Goal: Answer question/provide support: Share knowledge or assist other users

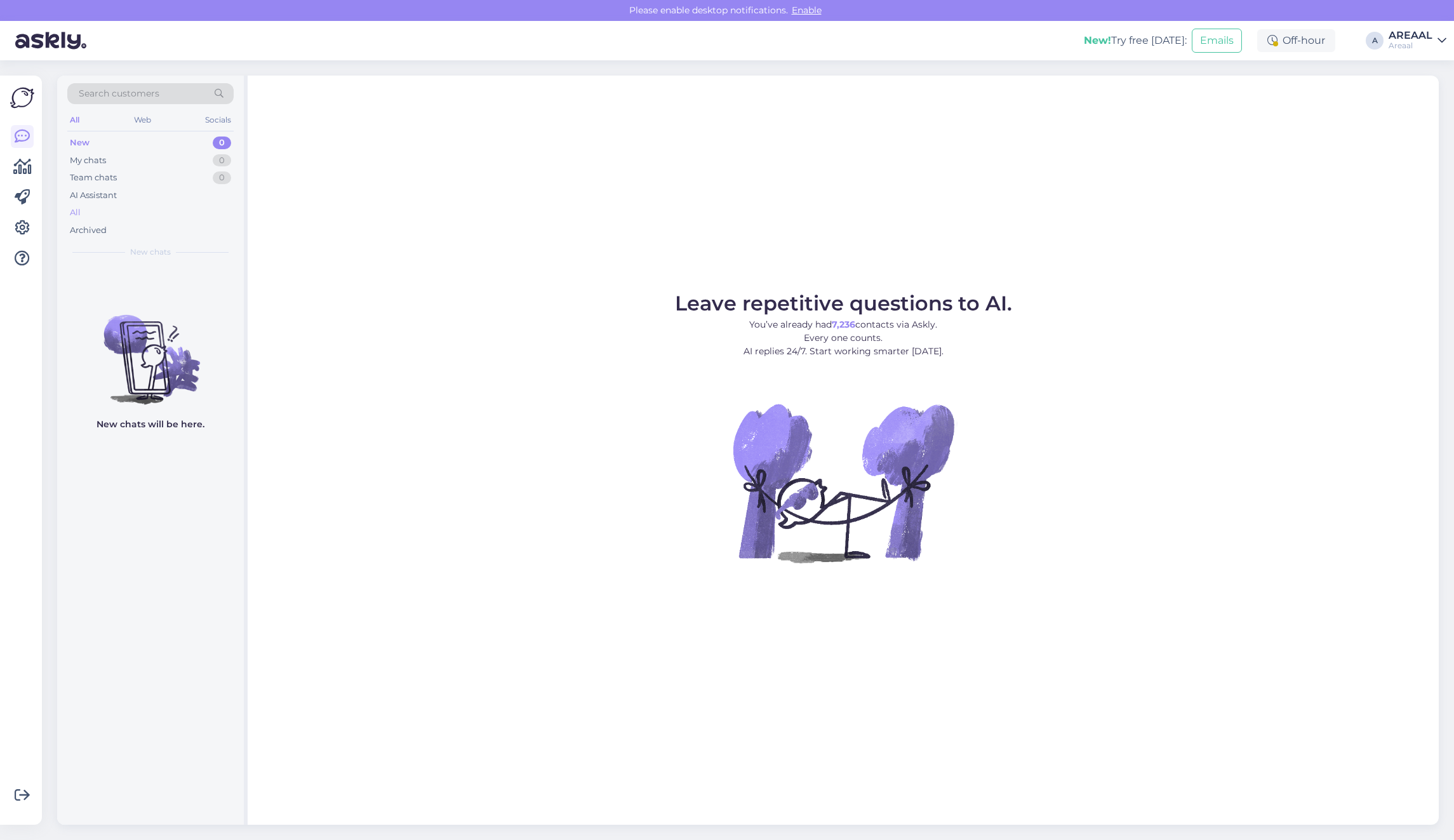
click at [112, 205] on div "All" at bounding box center [150, 212] width 167 height 18
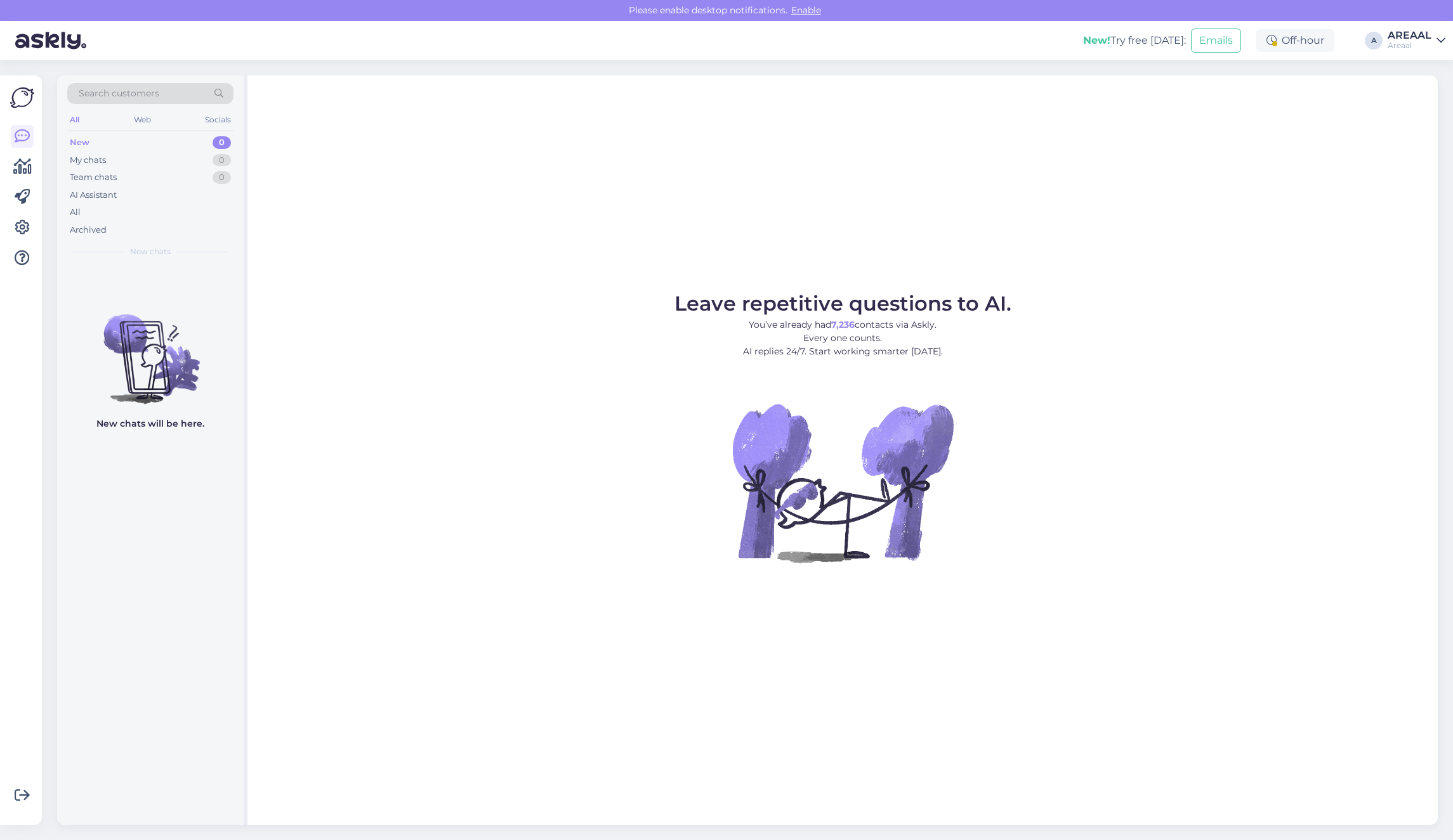
click at [149, 211] on div "All" at bounding box center [150, 212] width 167 height 18
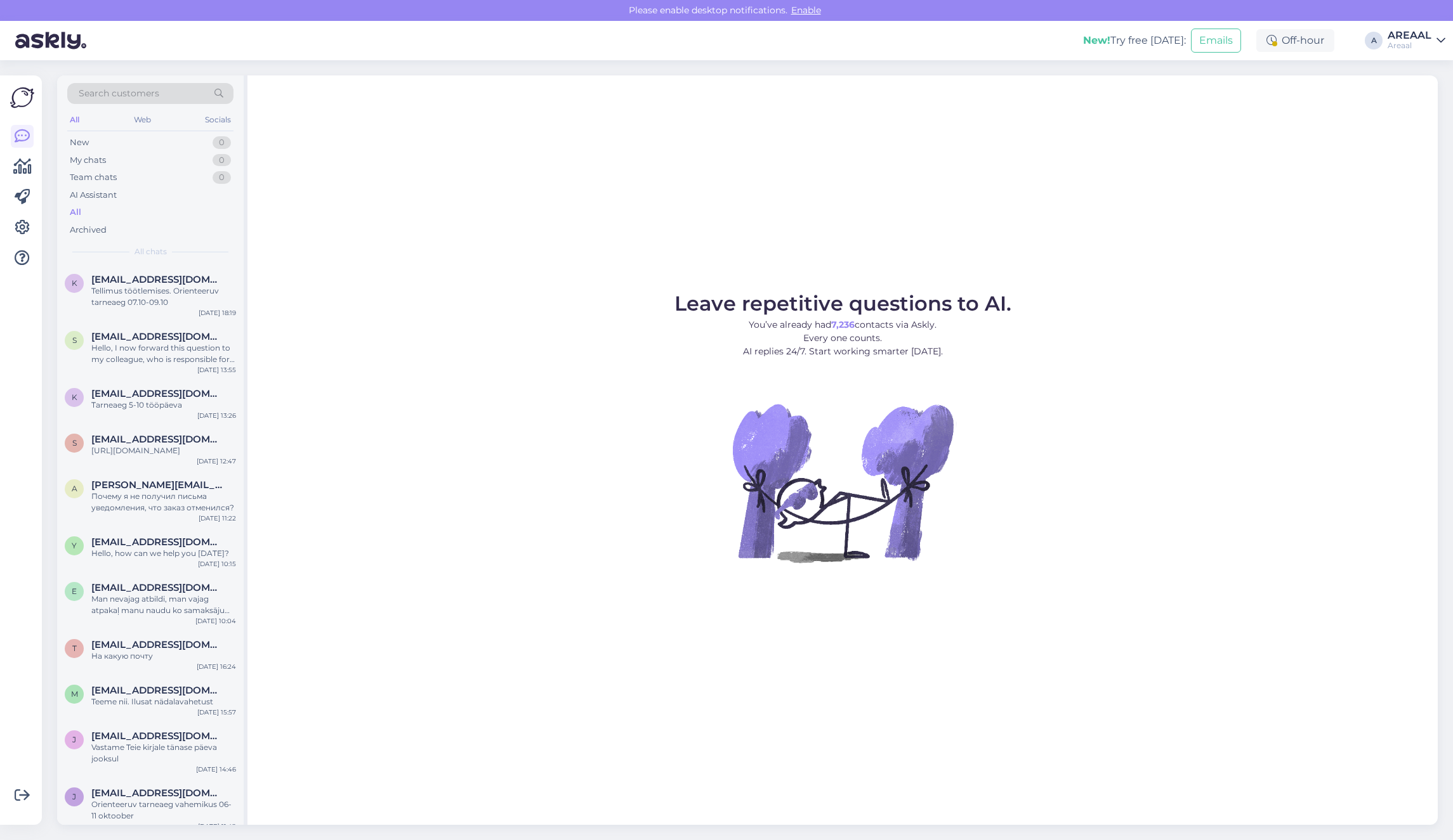
drag, startPoint x: 1419, startPoint y: 40, endPoint x: 1421, endPoint y: 46, distance: 6.3
click at [1419, 41] on div "Areaal" at bounding box center [1409, 46] width 44 height 10
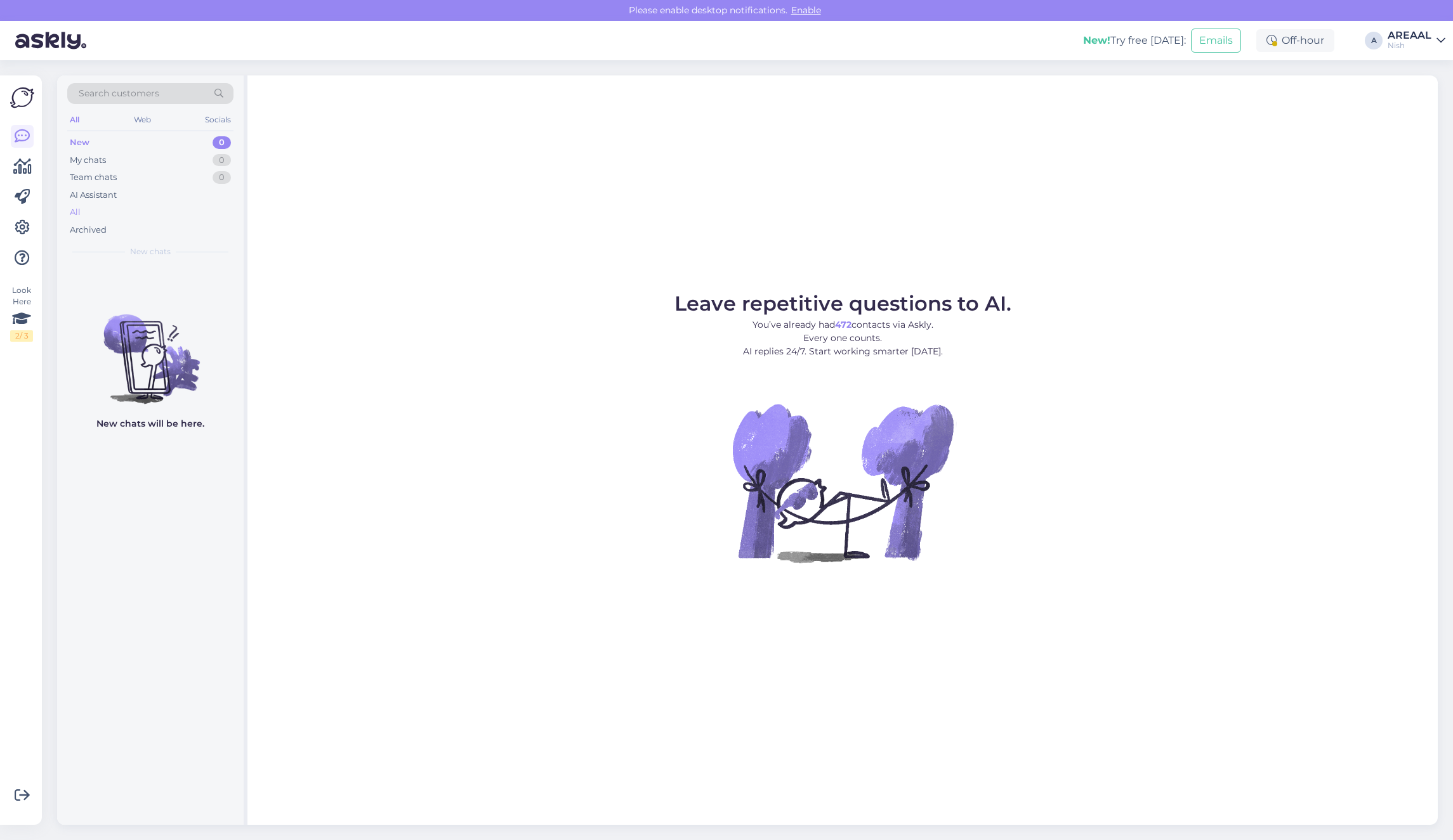
click at [181, 206] on div "All" at bounding box center [150, 212] width 167 height 18
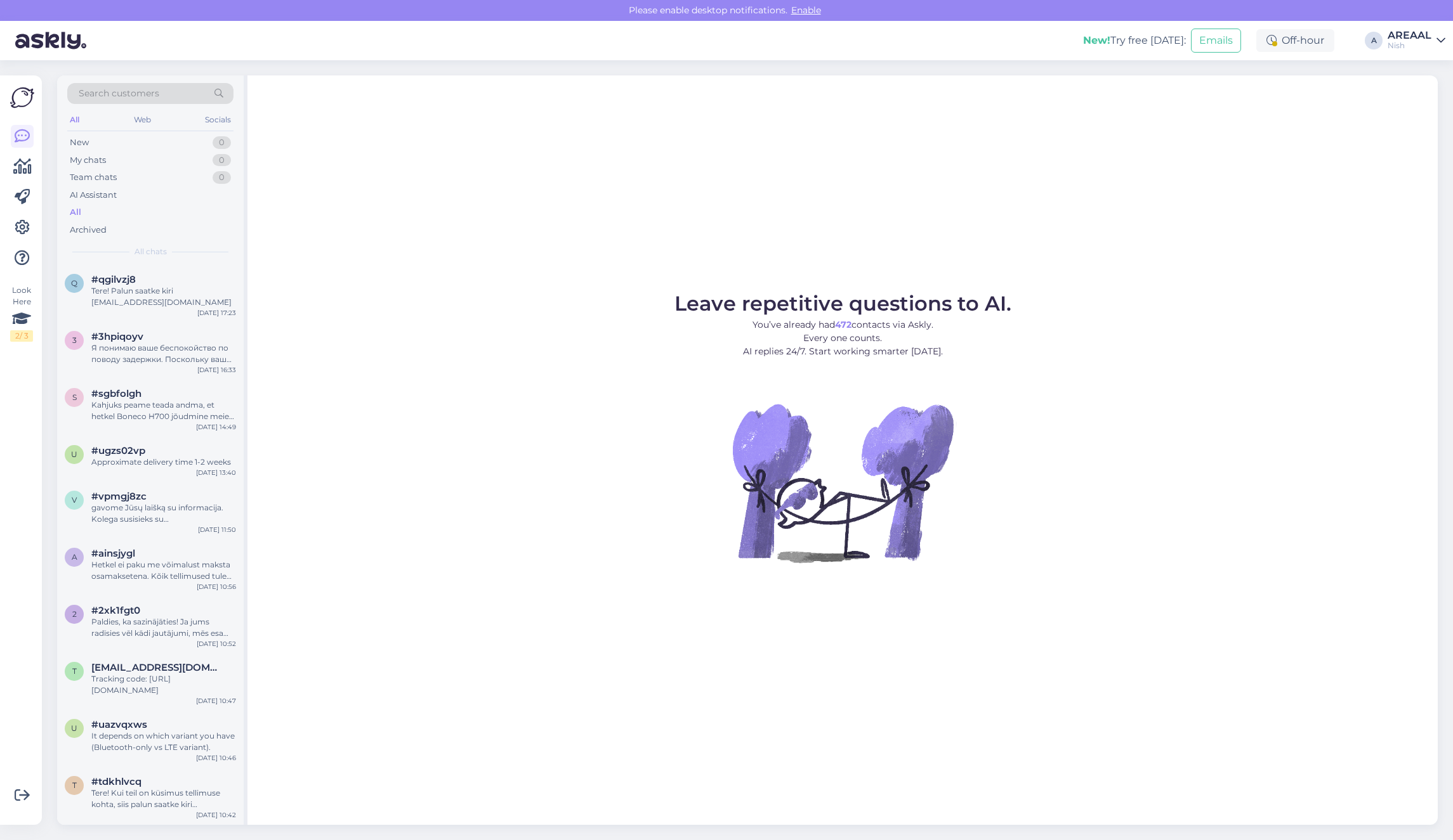
click at [1435, 55] on div "New! Try free today: Emails Off-hour A AREAAL Nish" at bounding box center [726, 41] width 1453 height 39
click at [1432, 44] on link "AREAAL Nish" at bounding box center [1416, 40] width 58 height 20
click at [1435, 70] on div "Areaal Open" at bounding box center [1367, 70] width 155 height 27
click at [1416, 65] on button "Open" at bounding box center [1417, 71] width 36 height 20
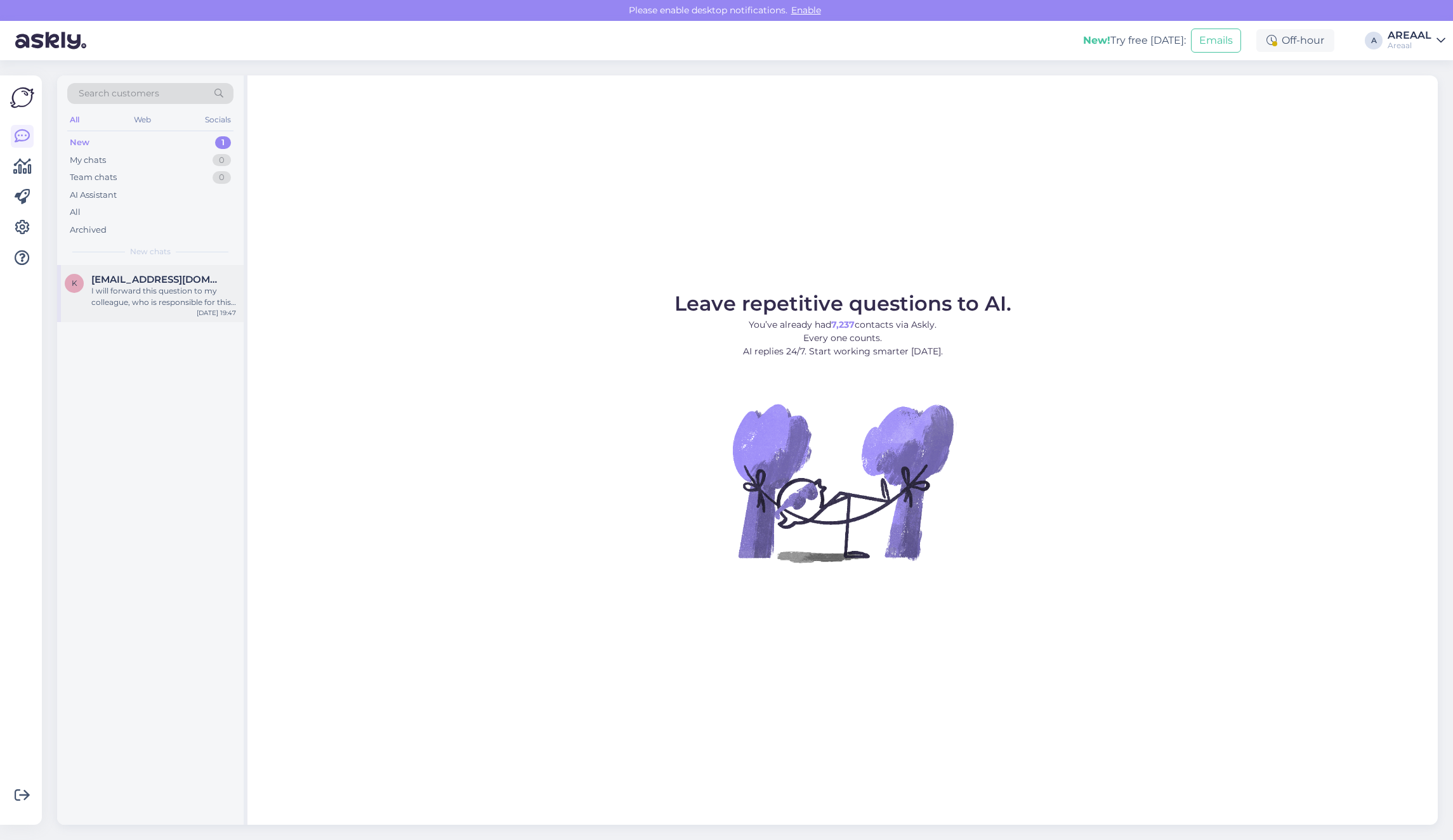
click at [159, 279] on span "[EMAIL_ADDRESS][DOMAIN_NAME]" at bounding box center [157, 280] width 132 height 11
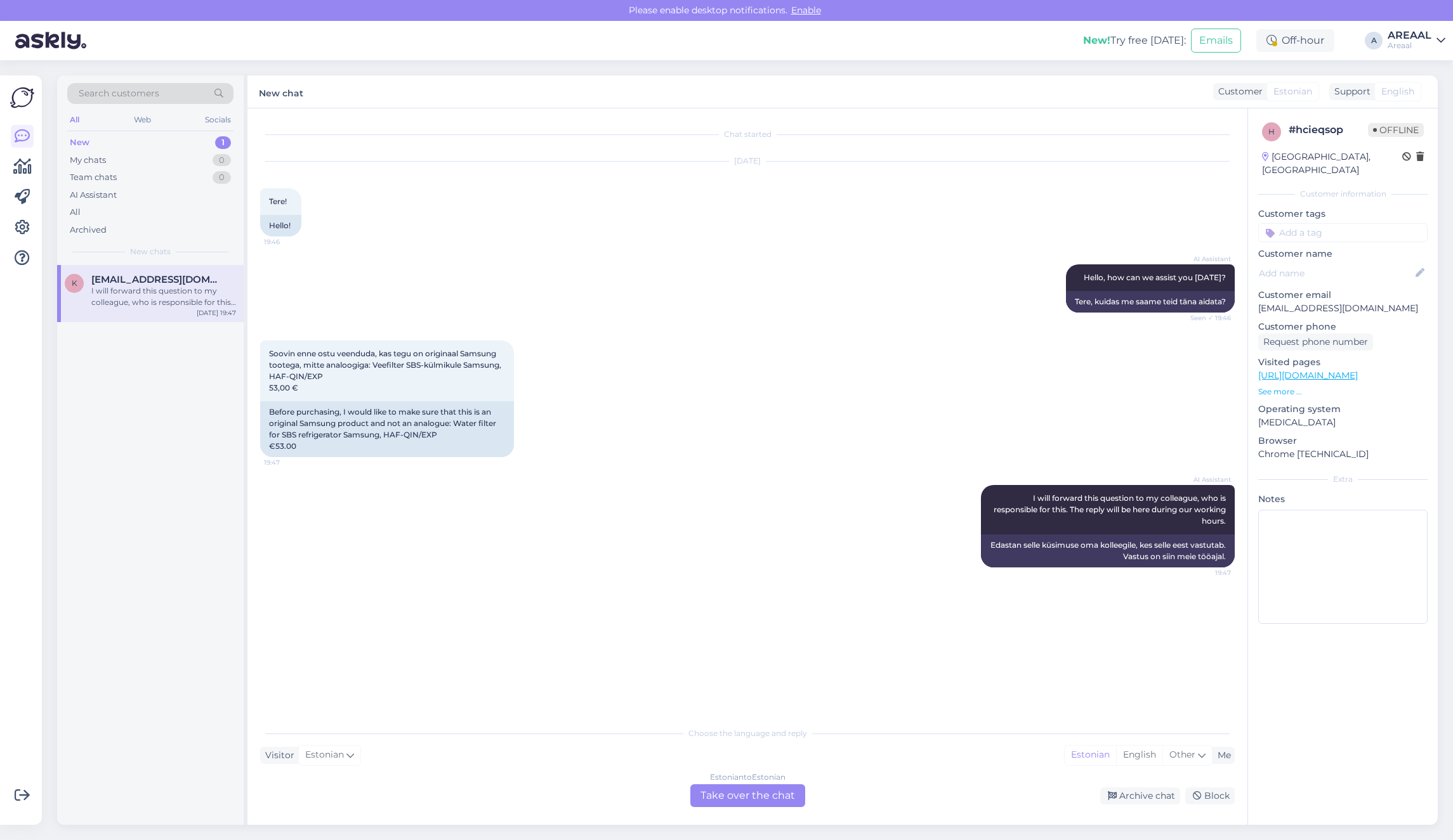
click at [771, 806] on div "Estonian to Estonian Take over the chat" at bounding box center [747, 796] width 115 height 23
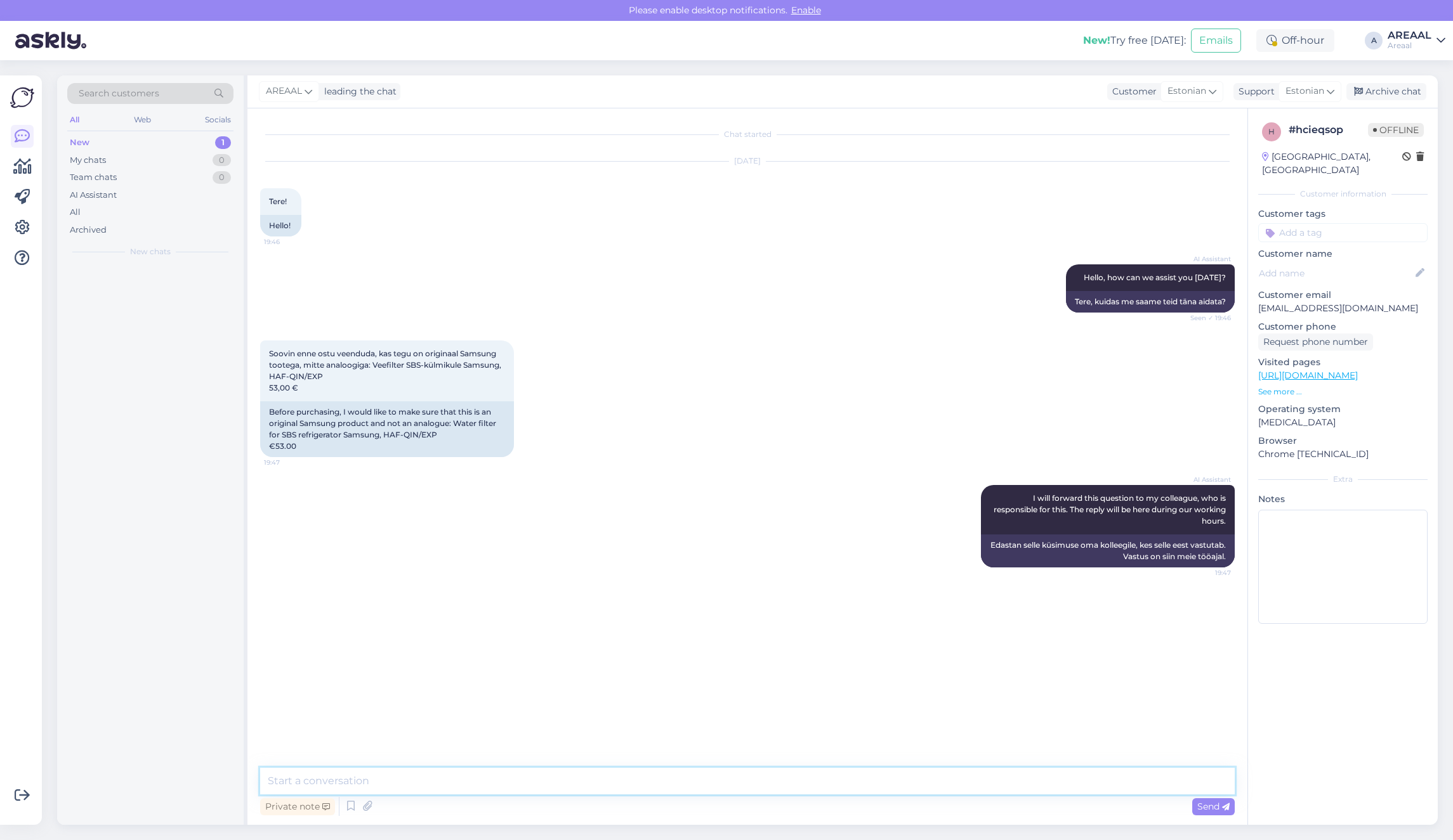
click at [753, 787] on textarea at bounding box center [747, 781] width 975 height 27
type textarea "Jah, tegu on originaaltootega"
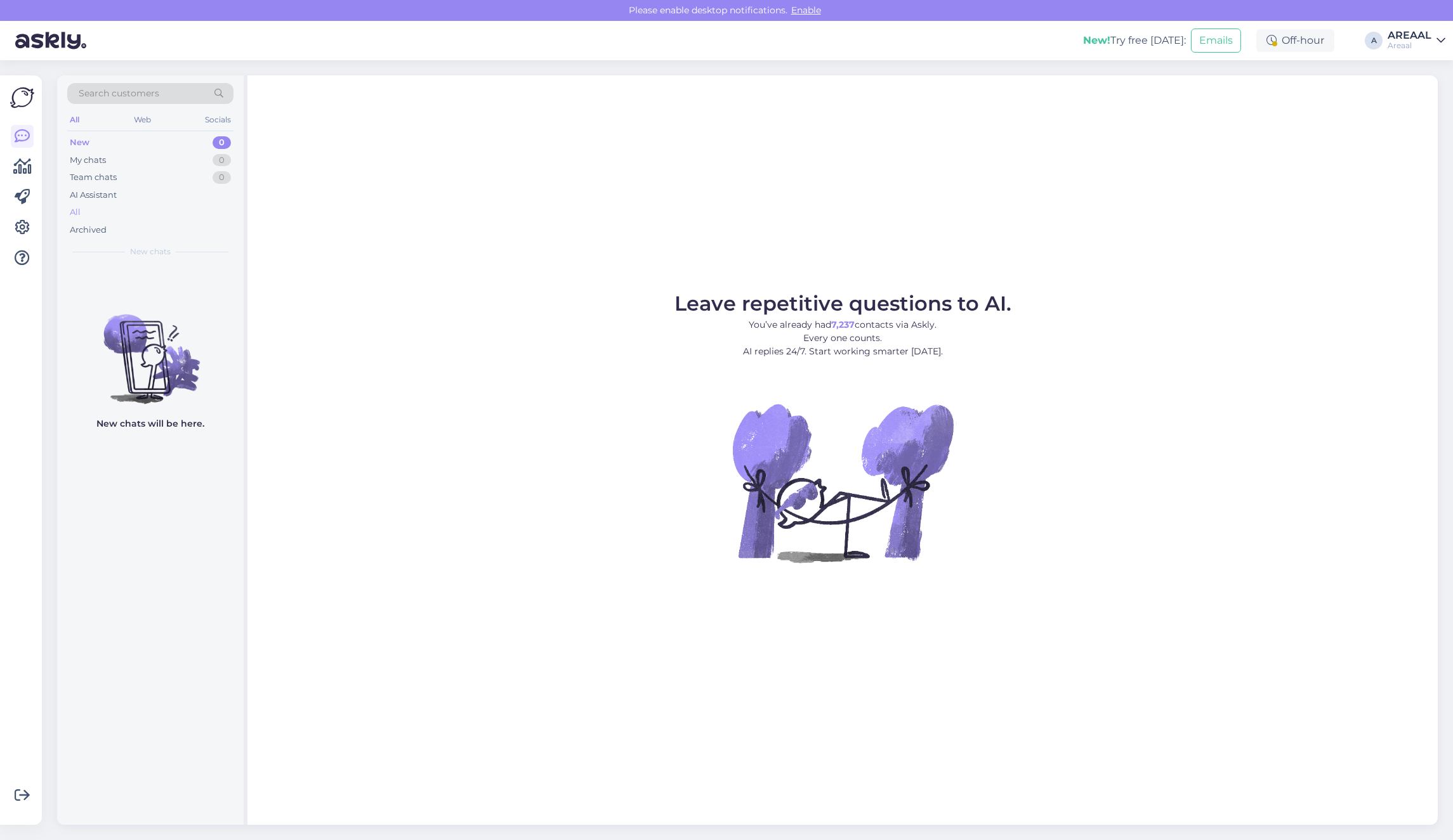
click at [149, 218] on div "All" at bounding box center [150, 212] width 167 height 18
click at [124, 230] on div "Archived" at bounding box center [150, 230] width 167 height 18
click at [119, 216] on div "All" at bounding box center [150, 212] width 167 height 18
